Goal: Task Accomplishment & Management: Manage account settings

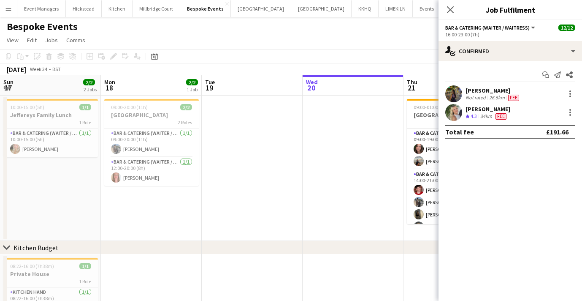
scroll to position [0, 254]
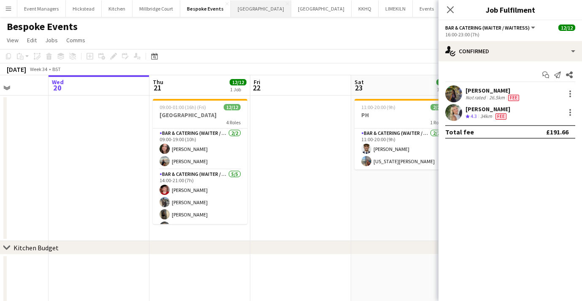
click at [258, 12] on button "[GEOGRAPHIC_DATA] Close" at bounding box center [261, 8] width 60 height 16
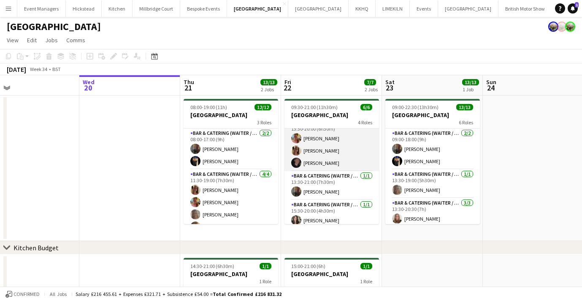
click at [317, 152] on app-card-role "Bar & Catering (Waiter / waitress) [DATE] 13:30-20:00 (6h30m) [PERSON_NAME] [PE…" at bounding box center [332, 144] width 95 height 53
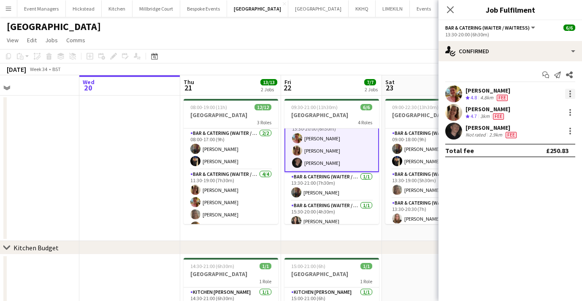
click at [569, 92] on div at bounding box center [570, 94] width 10 height 10
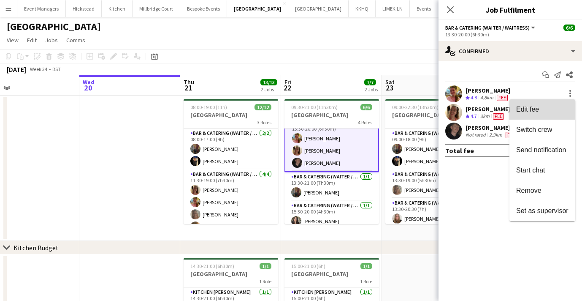
click at [532, 113] on button "Edit fee" at bounding box center [543, 109] width 66 height 20
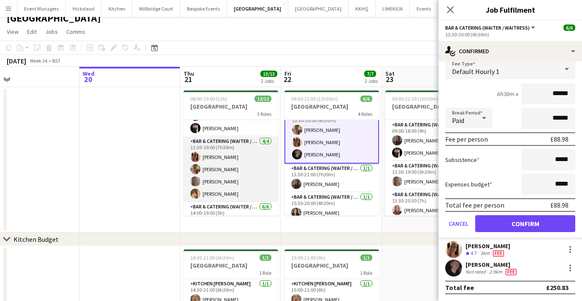
scroll to position [27, 0]
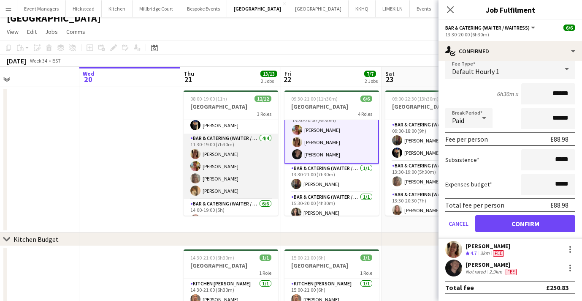
click at [219, 150] on app-card-role "Bar & Catering (Waiter / waitress) [DATE] 11:30-19:00 (7h30m) [PERSON_NAME] [PE…" at bounding box center [231, 165] width 95 height 65
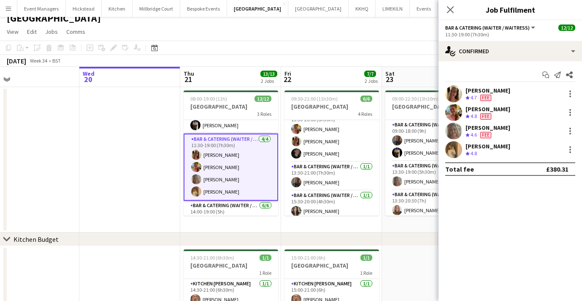
scroll to position [39, 0]
click at [570, 113] on div at bounding box center [571, 112] width 2 height 2
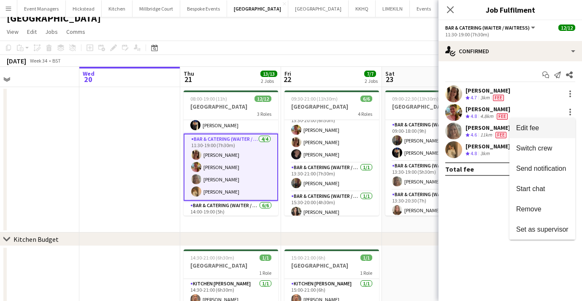
click at [548, 131] on span "Edit fee" at bounding box center [542, 128] width 52 height 8
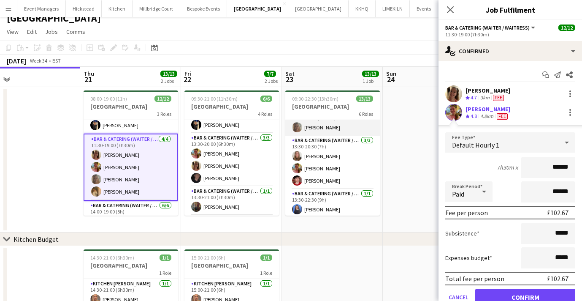
scroll to position [54, 0]
click at [454, 112] on app-user-avatar at bounding box center [453, 112] width 17 height 17
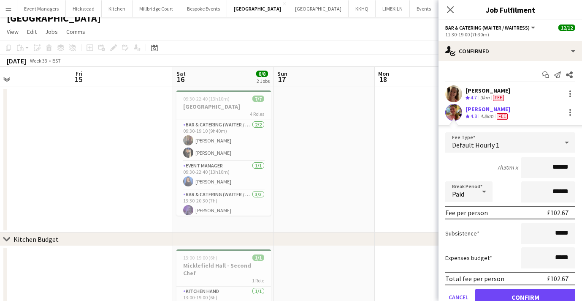
scroll to position [0, 226]
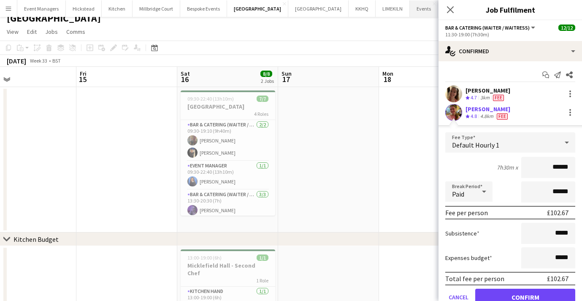
click at [410, 12] on button "Events Close" at bounding box center [424, 8] width 28 height 16
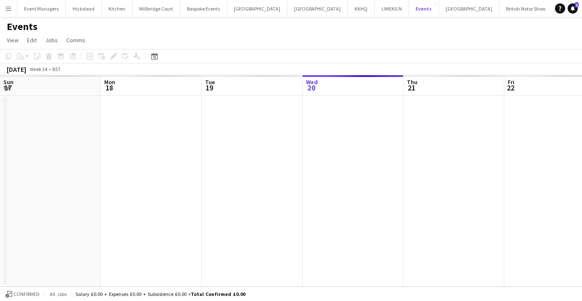
scroll to position [0, 202]
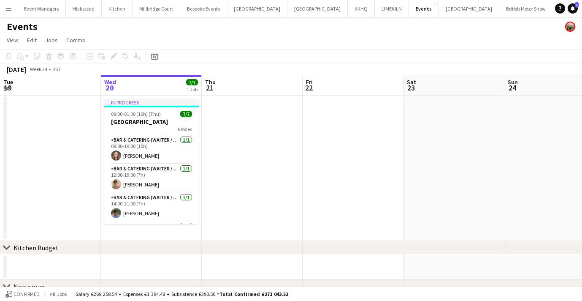
click at [325, 140] on app-date-cell at bounding box center [353, 167] width 101 height 145
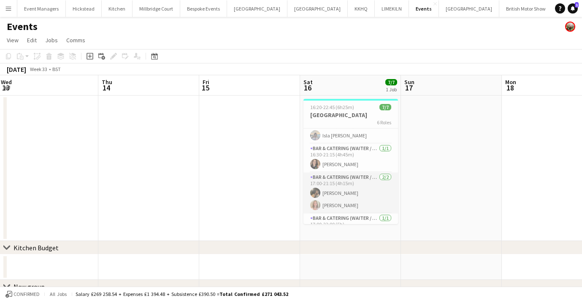
scroll to position [0, 0]
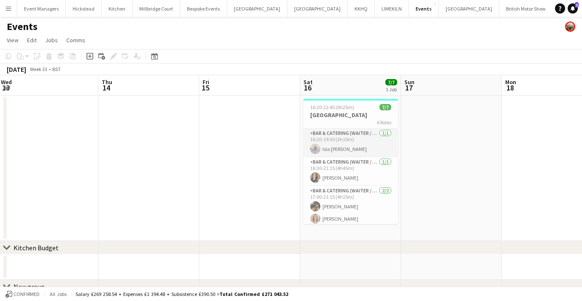
click at [335, 150] on app-card-role "Bar & Catering (Waiter / waitress) [DATE] 16:20-19:30 (3h10m) [PERSON_NAME]" at bounding box center [351, 142] width 95 height 29
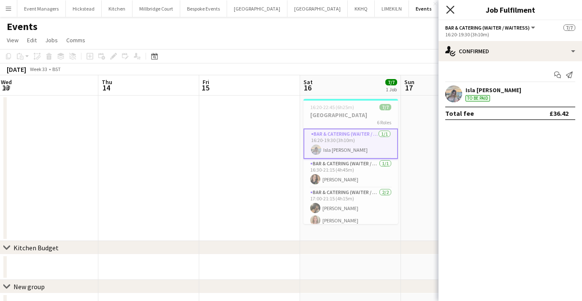
click at [453, 12] on icon at bounding box center [450, 9] width 8 height 8
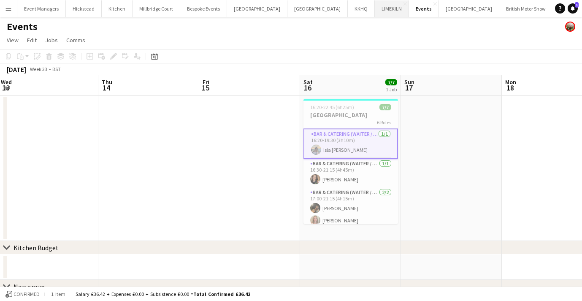
click at [375, 13] on button "LIMEKILN Close" at bounding box center [392, 8] width 34 height 16
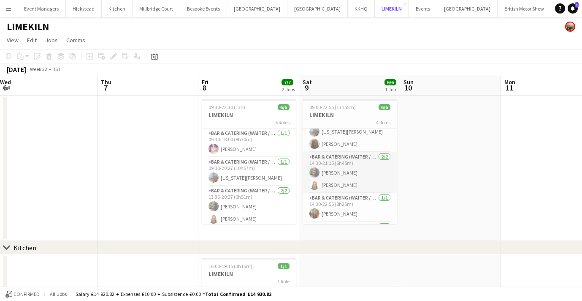
scroll to position [19, 0]
